Goal: Communication & Community: Ask a question

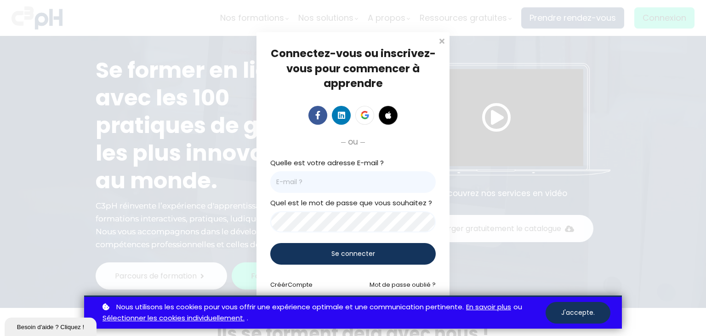
type input "[EMAIL_ADDRESS][DOMAIN_NAME]"
click at [354, 250] on span "Se connecter" at bounding box center [354, 254] width 44 height 10
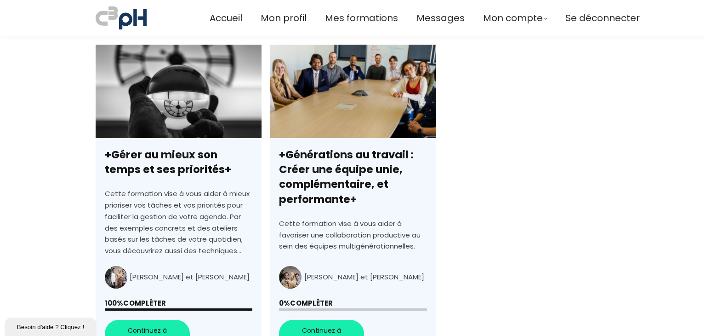
scroll to position [322, 0]
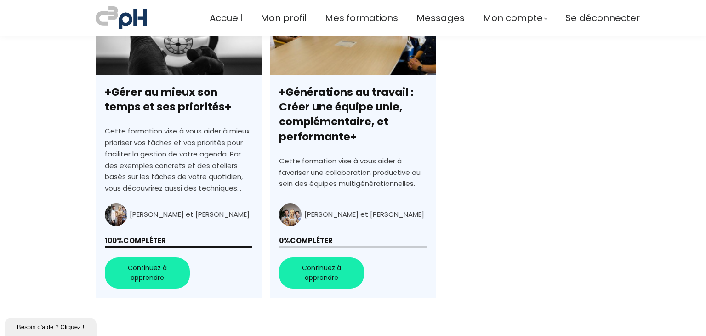
click at [320, 273] on link "+Générations au travail : Créer une équipe unie, complémentaire, et performante+" at bounding box center [353, 140] width 166 height 316
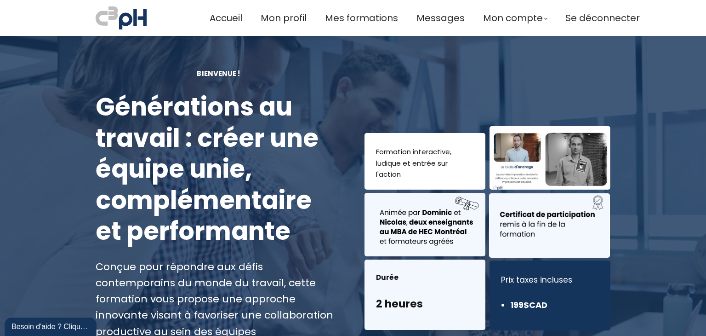
click at [409, 160] on font "Formation interactive, ludique et entrée sur l'action" at bounding box center [413, 163] width 75 height 33
click at [522, 208] on div at bounding box center [549, 225] width 121 height 64
click at [224, 18] on span "Accueil" at bounding box center [226, 18] width 33 height 15
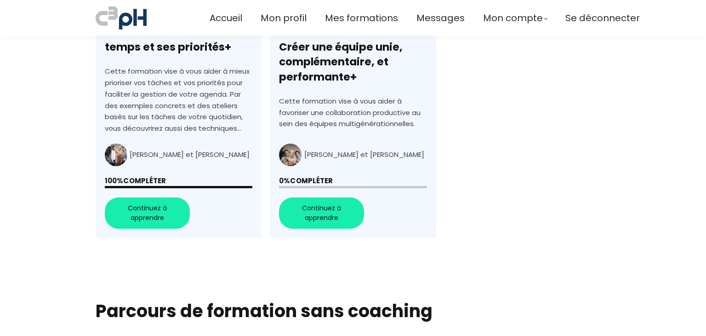
scroll to position [414, 0]
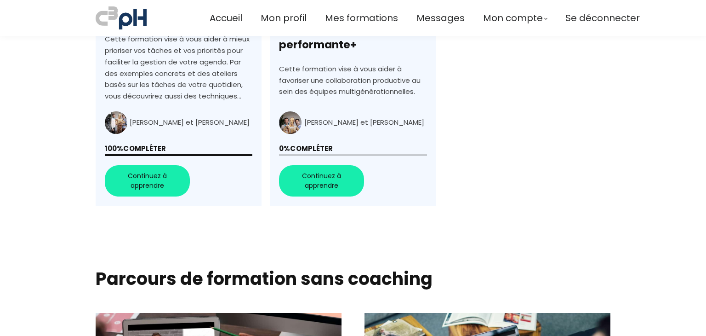
click at [320, 183] on link "+Générations au travail : Créer une équipe unie, complémentaire, et performante+" at bounding box center [353, 48] width 166 height 316
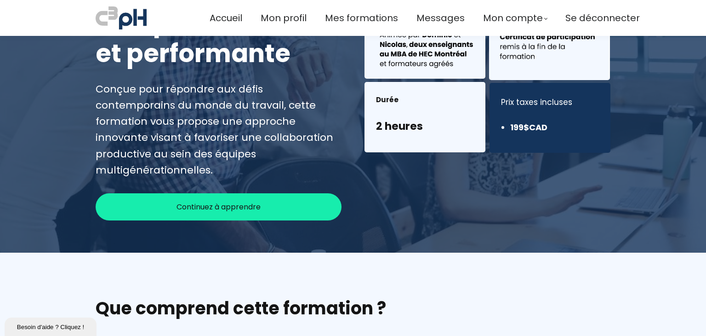
scroll to position [184, 0]
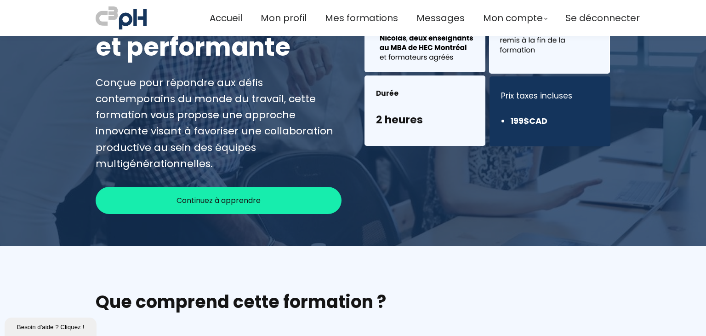
click at [216, 195] on span "Continuez à apprendre" at bounding box center [219, 200] width 84 height 11
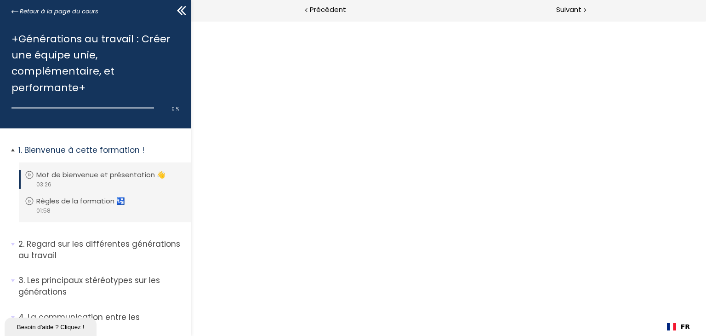
click at [77, 176] on p "Mot de bienvenue et présentation 👋" at bounding box center [107, 175] width 143 height 10
click at [36, 12] on span "Retour à la page du cours" at bounding box center [59, 11] width 79 height 10
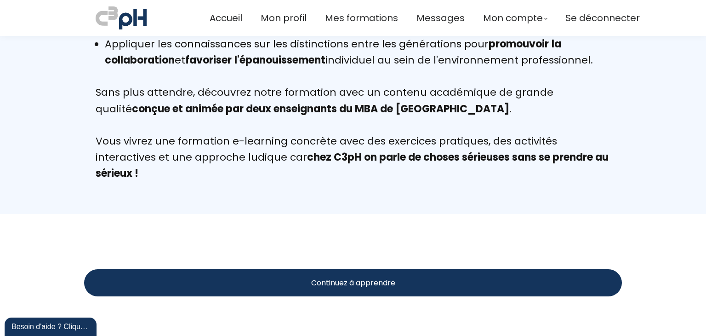
scroll to position [1793, 0]
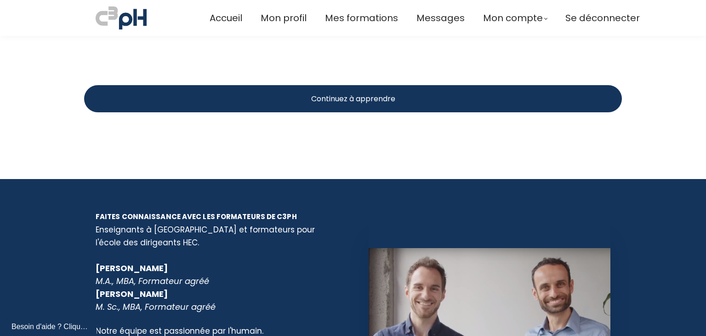
click at [342, 93] on span "Continuez à apprendre" at bounding box center [353, 98] width 84 height 11
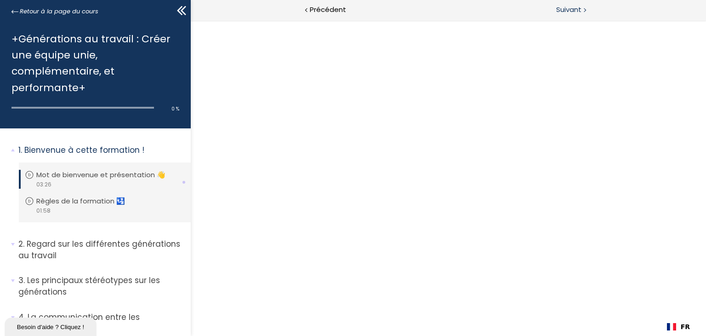
click at [570, 10] on span "Suivant" at bounding box center [568, 9] width 25 height 11
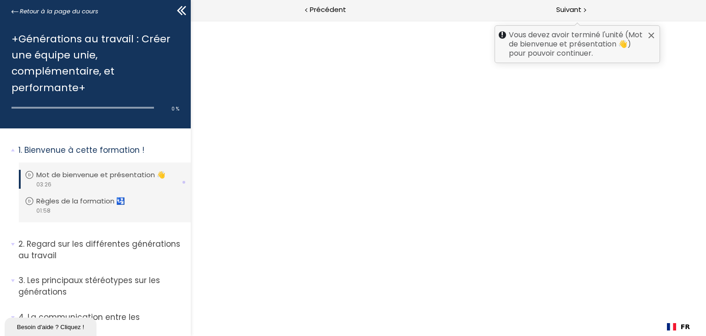
click at [55, 65] on h1 "+Générations au travail : Créer une équipe unie, complémentaire, et performante+" at bounding box center [92, 63] width 163 height 65
click at [87, 109] on div "0 % complete" at bounding box center [95, 105] width 168 height 18
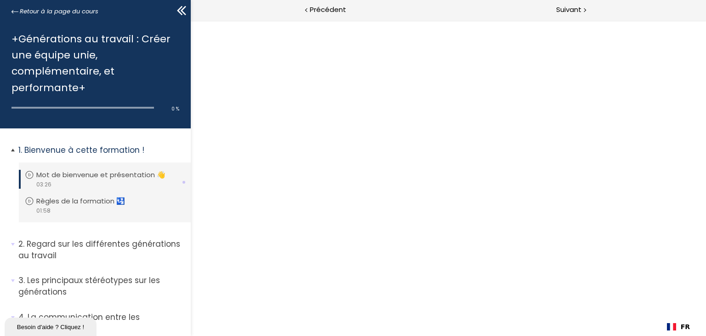
click at [93, 175] on p "Mot de bienvenue et présentation 👋" at bounding box center [107, 175] width 143 height 10
click at [44, 183] on span "03:26" at bounding box center [44, 184] width 16 height 8
click at [51, 203] on li "Vous devez avoir terminé l'unité (Règles de la formation 🛂) pour pouvoir contin…" at bounding box center [105, 206] width 172 height 34
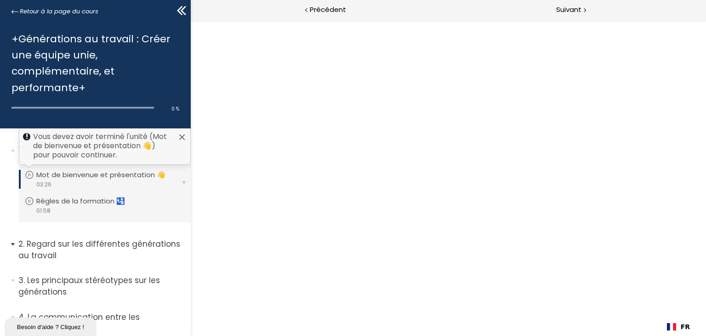
click at [41, 247] on p "Regard sur les différentes générations au travail" at bounding box center [101, 249] width 166 height 23
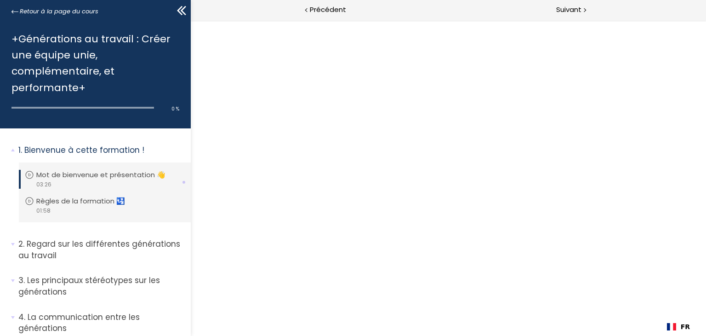
click at [72, 105] on div "0 % complete" at bounding box center [95, 105] width 168 height 18
click at [34, 43] on h1 "+Générations au travail : Créer une équipe unie, complémentaire, et performante+" at bounding box center [92, 63] width 163 height 65
click at [13, 10] on icon at bounding box center [14, 11] width 7 height 7
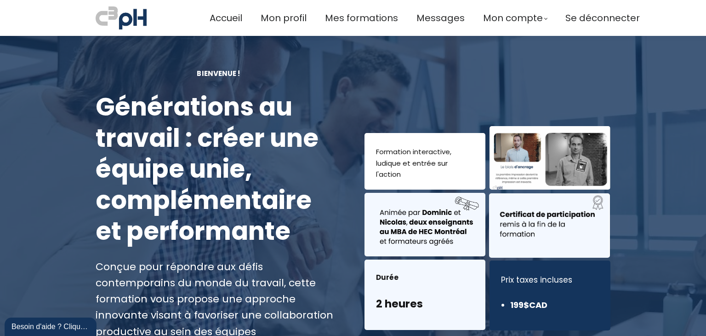
scroll to position [92, 0]
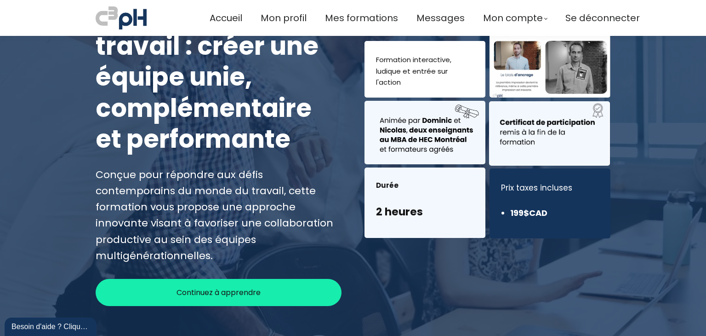
click at [72, 327] on div "Besoin d'aide ? Cliquez !" at bounding box center [50, 326] width 78 height 11
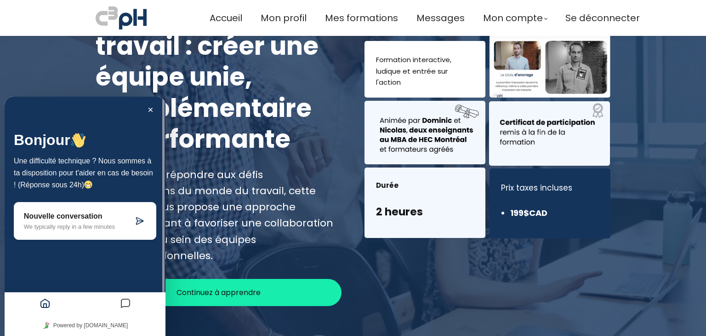
click at [546, 253] on div "Formation interactive, ludique et entrée sur l'action Durée 2 heures" at bounding box center [487, 141] width 269 height 330
click at [489, 275] on div "Formation interactive, ludique et entrée sur l'action Durée 2 heures" at bounding box center [487, 141] width 269 height 330
click at [342, 17] on span "Mes formations" at bounding box center [361, 18] width 73 height 15
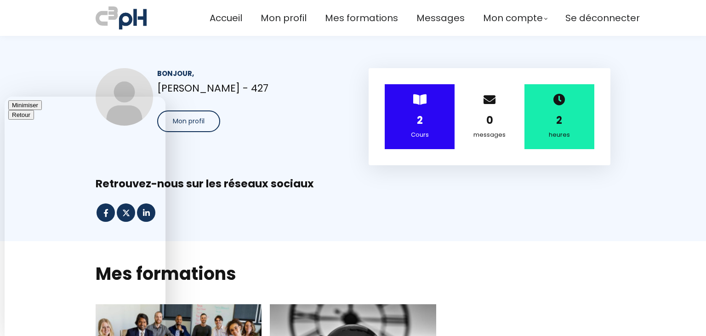
click at [42, 110] on button "Minimiser" at bounding box center [25, 105] width 34 height 10
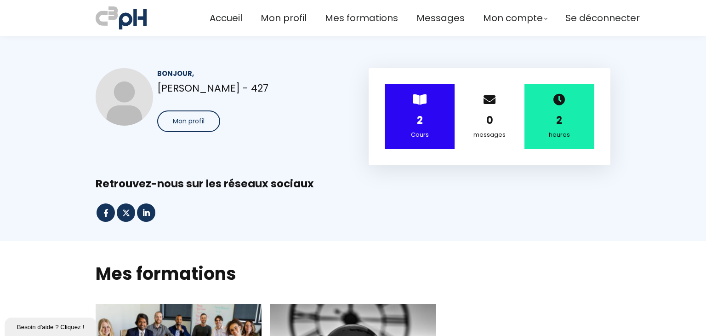
click at [415, 103] on span at bounding box center [419, 99] width 13 height 12
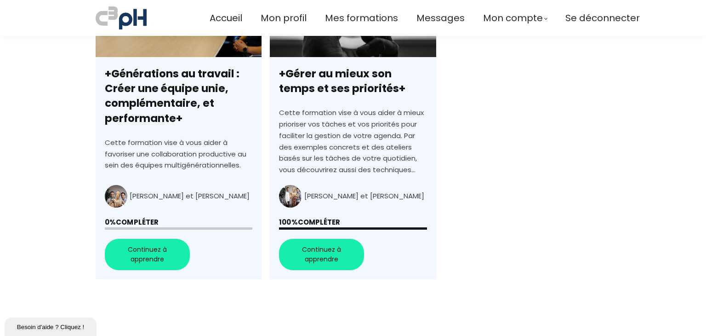
scroll to position [368, 0]
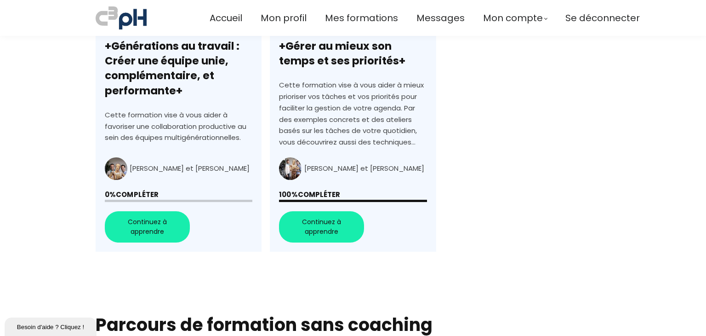
click at [138, 226] on link "+Générations au travail : Créer une équipe unie, complémentaire, et performante+" at bounding box center [179, 94] width 166 height 316
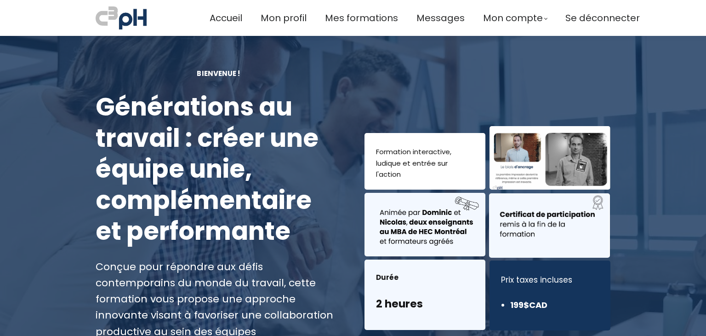
click at [576, 149] on div at bounding box center [550, 157] width 121 height 63
click at [361, 18] on span "Mes formations" at bounding box center [361, 18] width 73 height 15
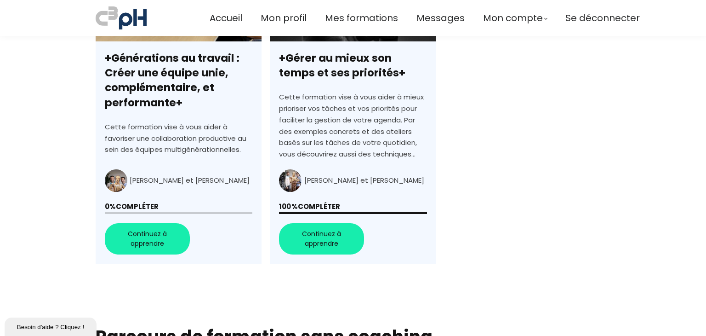
click at [149, 74] on link "+Générations au travail : Créer une équipe unie, complémentaire, et performante+" at bounding box center [179, 106] width 166 height 316
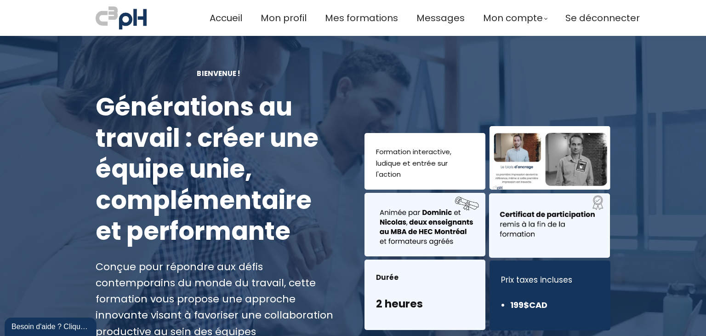
click at [425, 275] on div "Durée 2 heures" at bounding box center [425, 294] width 121 height 70
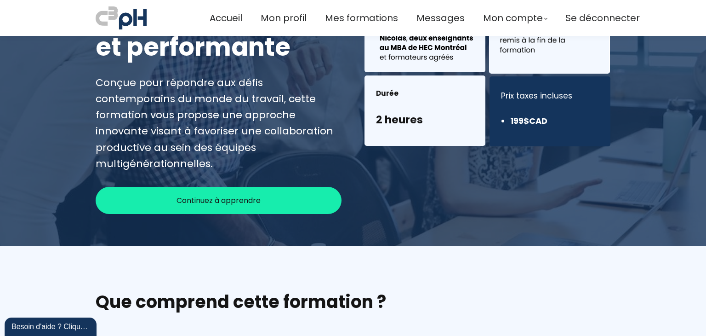
click at [204, 195] on span "Continuez à apprendre" at bounding box center [219, 200] width 84 height 11
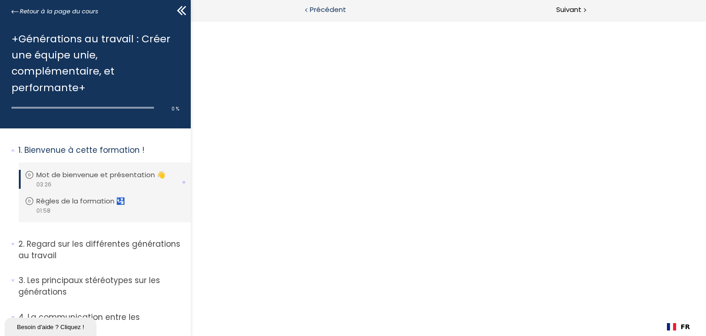
click at [321, 11] on span "Précédent" at bounding box center [328, 9] width 36 height 11
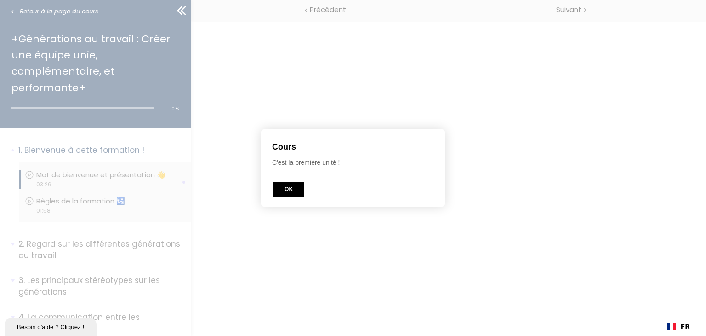
click at [289, 188] on button "OK" at bounding box center [288, 189] width 31 height 15
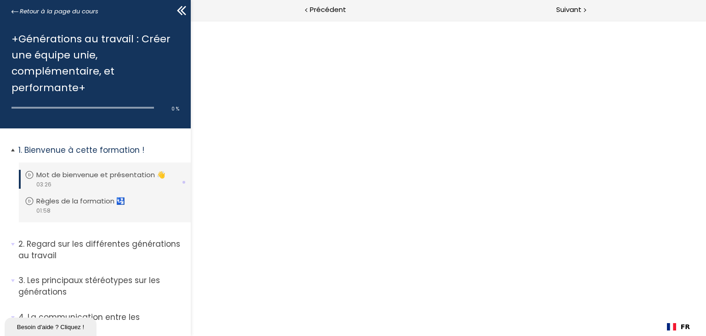
click at [29, 176] on icon at bounding box center [29, 174] width 9 height 9
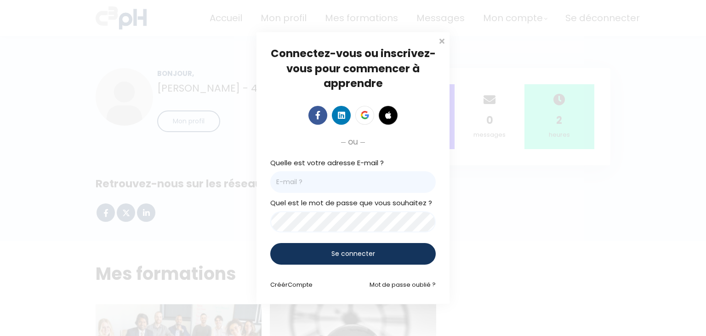
type input "[EMAIL_ADDRESS][DOMAIN_NAME]"
click at [345, 254] on span "Se connecter" at bounding box center [354, 254] width 44 height 10
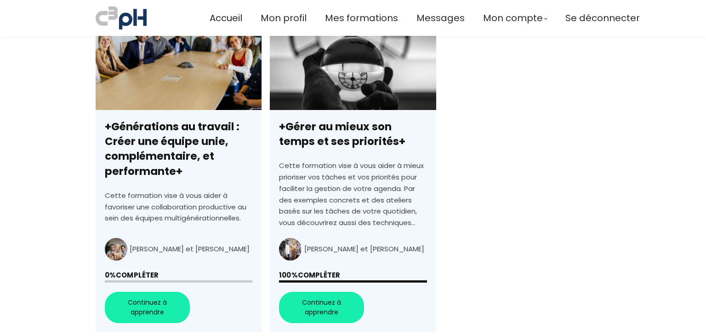
scroll to position [322, 0]
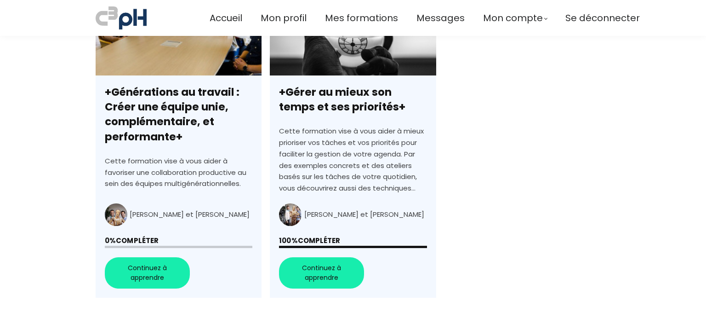
click at [142, 271] on link "+Générations au travail : Créer une équipe unie, complémentaire, et performante+" at bounding box center [179, 140] width 166 height 316
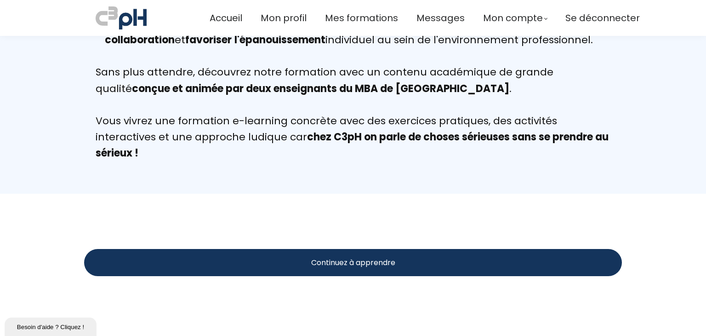
scroll to position [1655, 0]
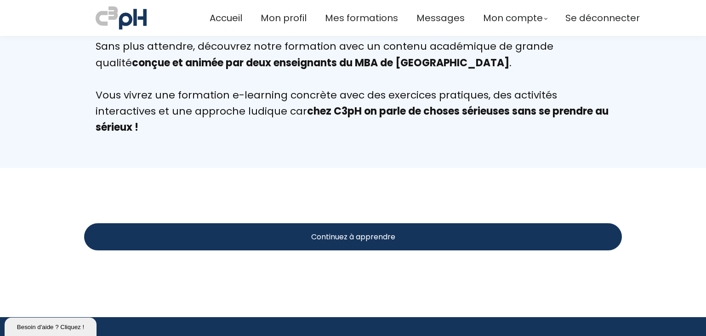
click at [342, 231] on span "Continuez à apprendre" at bounding box center [353, 236] width 84 height 11
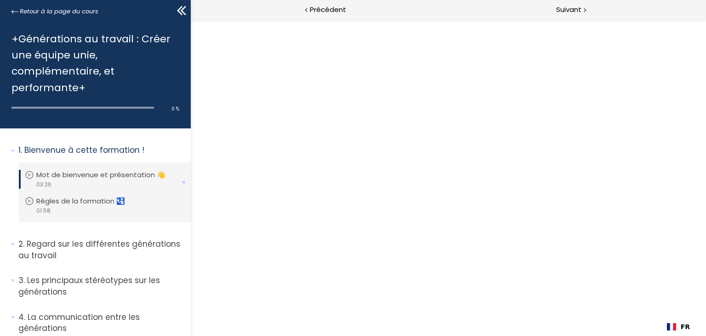
click at [51, 52] on h1 "+Générations au travail : Créer une équipe unie, complémentaire, et performante+" at bounding box center [92, 63] width 163 height 65
click at [51, 325] on div "Besoin d'aide ? Cliquez !" at bounding box center [50, 326] width 78 height 11
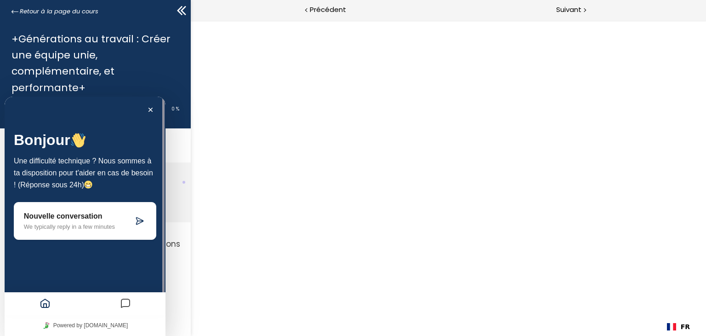
click at [32, 223] on p "We typically reply in a few minutes" at bounding box center [78, 226] width 109 height 7
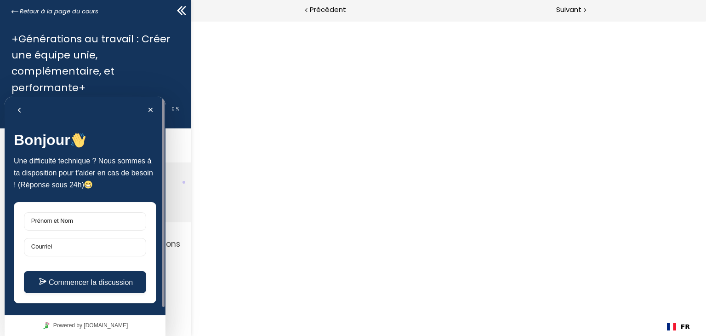
click at [59, 217] on label "Prénom et Nom" at bounding box center [52, 220] width 51 height 7
click at [59, 217] on input "Prénom et Nom" at bounding box center [85, 221] width 122 height 18
type input "[PERSON_NAME]"
click at [30, 246] on label "Courriel" at bounding box center [42, 246] width 30 height 7
click at [30, 246] on input "Courriel" at bounding box center [85, 247] width 122 height 18
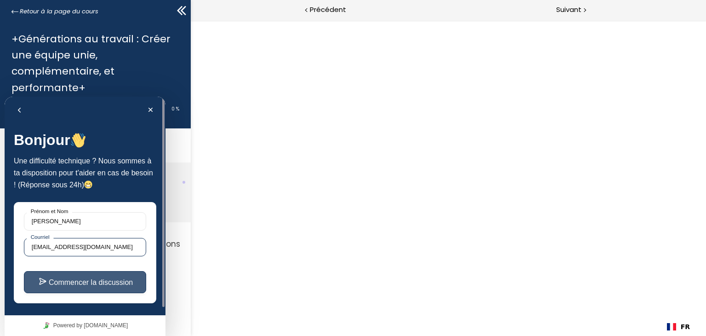
type input "[EMAIL_ADDRESS][DOMAIN_NAME]"
click at [97, 280] on button "Commencer la discussion" at bounding box center [85, 282] width 122 height 22
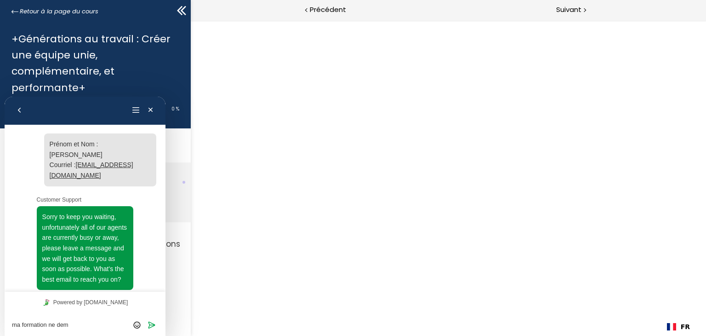
scroll to position [162, 0]
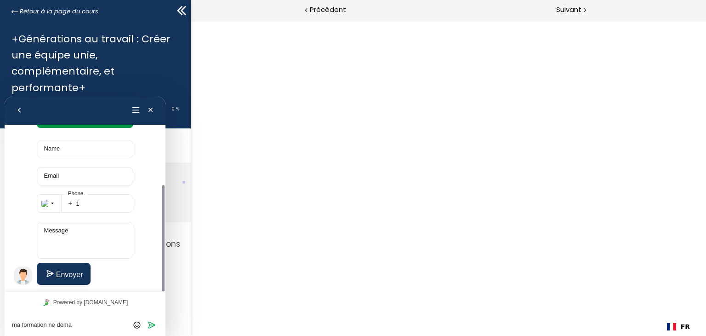
drag, startPoint x: 163, startPoint y: 211, endPoint x: 166, endPoint y: 160, distance: 51.6
click html "Retour Menu Minimiser Retour Powered by [DOMAIN_NAME] Évaluez cette conversatio…"
drag, startPoint x: 163, startPoint y: 203, endPoint x: 169, endPoint y: 160, distance: 43.6
click html "Retour Menu Minimiser Retour Powered by [DOMAIN_NAME] Évaluez cette conversatio…"
drag, startPoint x: 163, startPoint y: 199, endPoint x: 165, endPoint y: 146, distance: 52.9
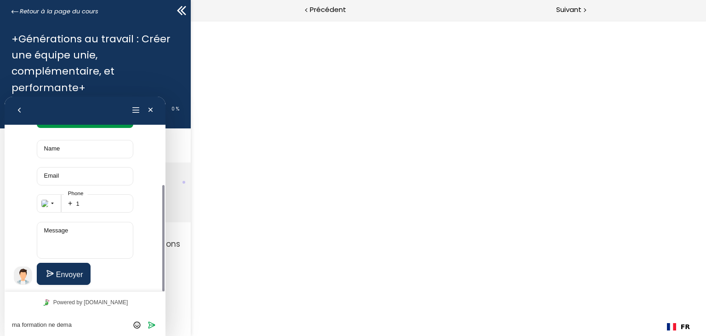
click html "Retour Menu Minimiser Retour Powered by [DOMAIN_NAME] Évaluez cette conversatio…"
drag, startPoint x: 164, startPoint y: 193, endPoint x: 165, endPoint y: 177, distance: 16.1
click at [165, 177] on div at bounding box center [162, 194] width 7 height 195
drag, startPoint x: 148, startPoint y: 143, endPoint x: 149, endPoint y: 159, distance: 16.1
click at [149, 165] on div "Sorry to keep you waiting, unfortunately all of our agents are currently busy o…" at bounding box center [94, 164] width 124 height 240
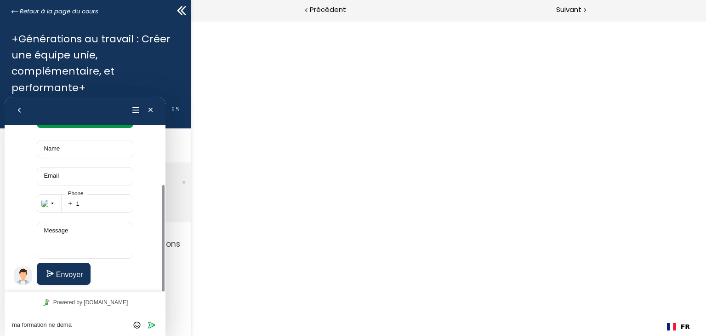
click at [5, 97] on textarea "ma formation ne dema" at bounding box center [5, 97] width 0 height 0
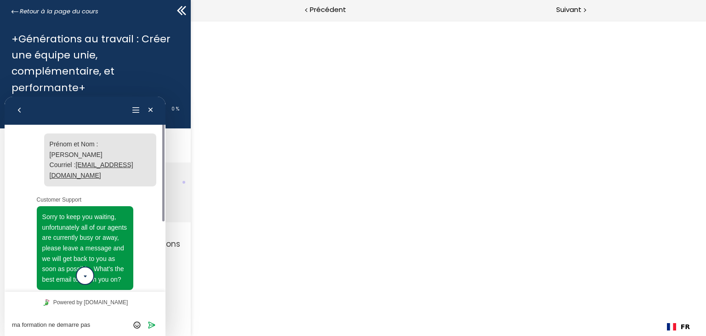
scroll to position [115, 0]
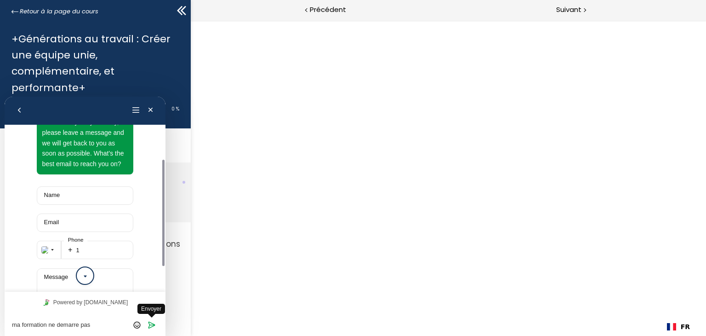
type textarea "ma formation ne demarre pas"
click at [151, 326] on icon "Envoyer" at bounding box center [152, 324] width 8 height 8
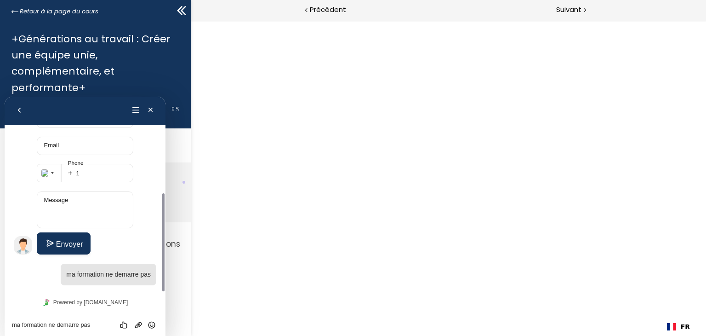
drag, startPoint x: 163, startPoint y: 211, endPoint x: 167, endPoint y: 162, distance: 48.9
click html "Retour Menu Minimiser Retour Powered by [DOMAIN_NAME] Évaluez cette conversatio…"
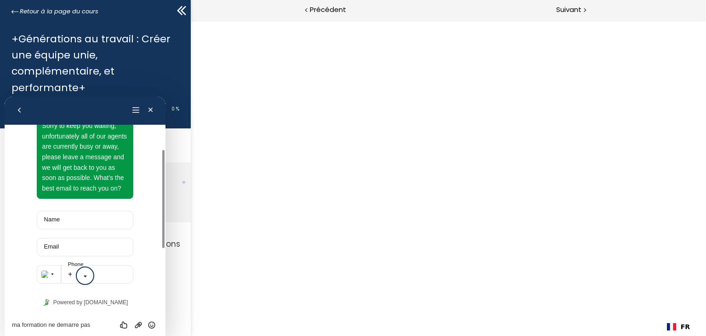
scroll to position [123, 0]
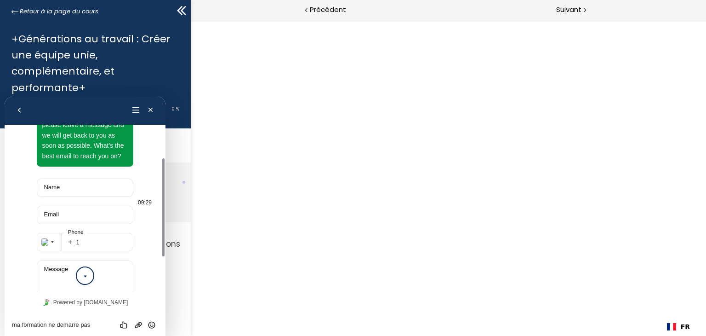
click at [62, 188] on label "Name" at bounding box center [52, 186] width 25 height 7
click at [62, 188] on input "Name" at bounding box center [85, 187] width 97 height 18
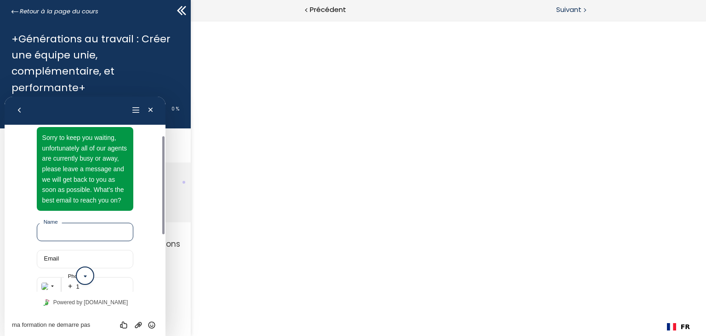
scroll to position [0, 0]
